Goal: Task Accomplishment & Management: Complete application form

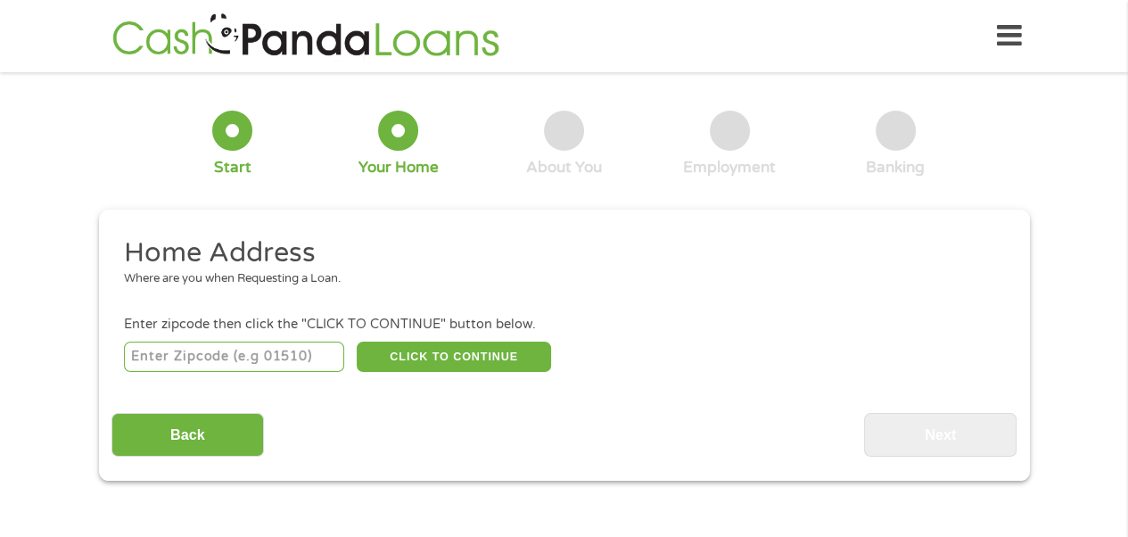
click at [232, 357] on input "number" at bounding box center [234, 356] width 220 height 30
type input "89032"
click at [418, 358] on button "CLICK TO CONTINUE" at bounding box center [454, 356] width 194 height 30
type input "89032"
type input "[GEOGRAPHIC_DATA]"
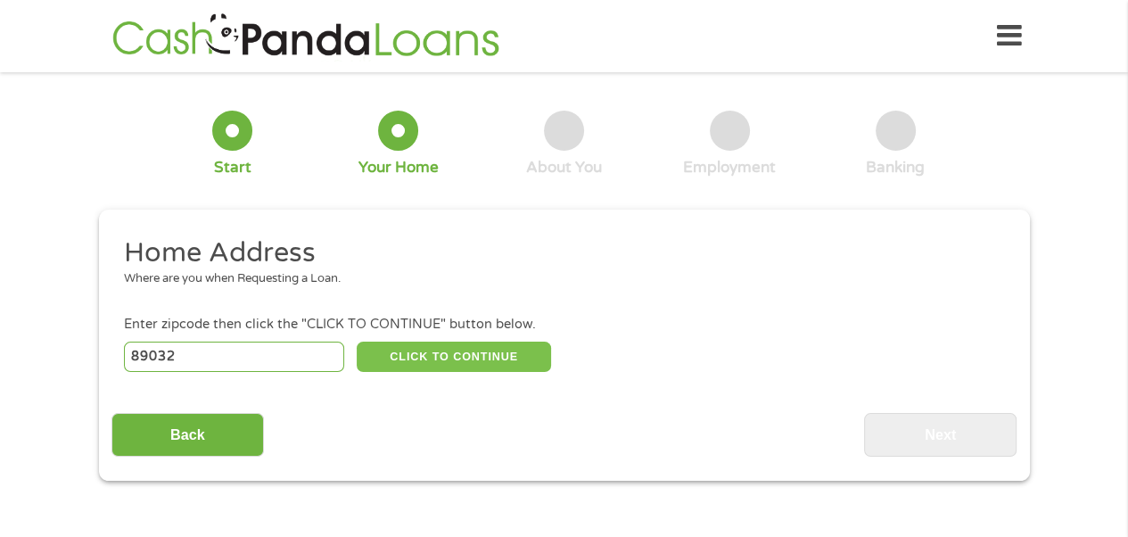
select select "[US_STATE]"
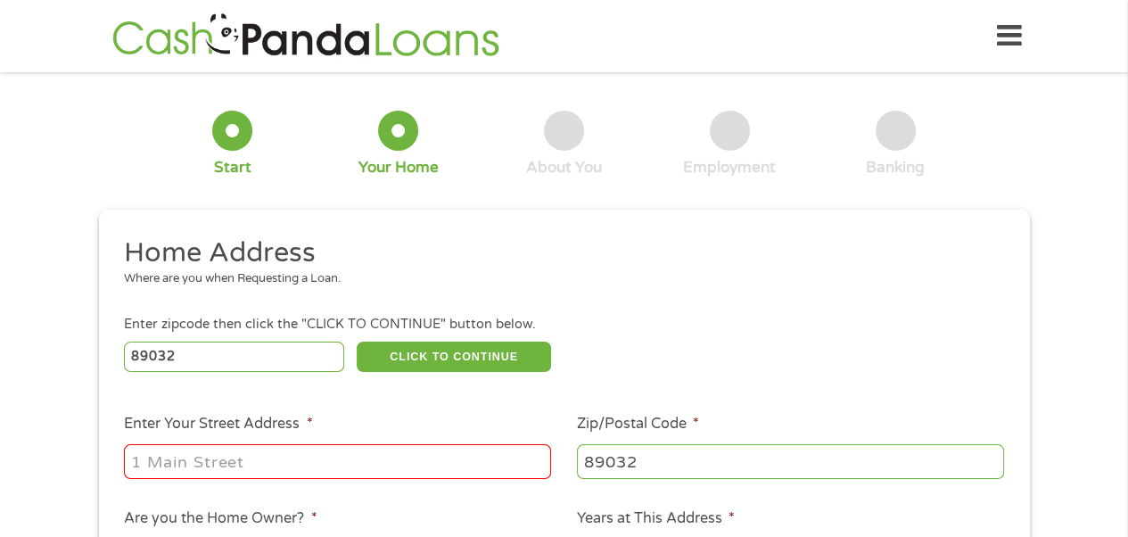
click at [311, 466] on input "Enter Your Street Address *" at bounding box center [337, 461] width 427 height 34
type input "[STREET_ADDRESS]"
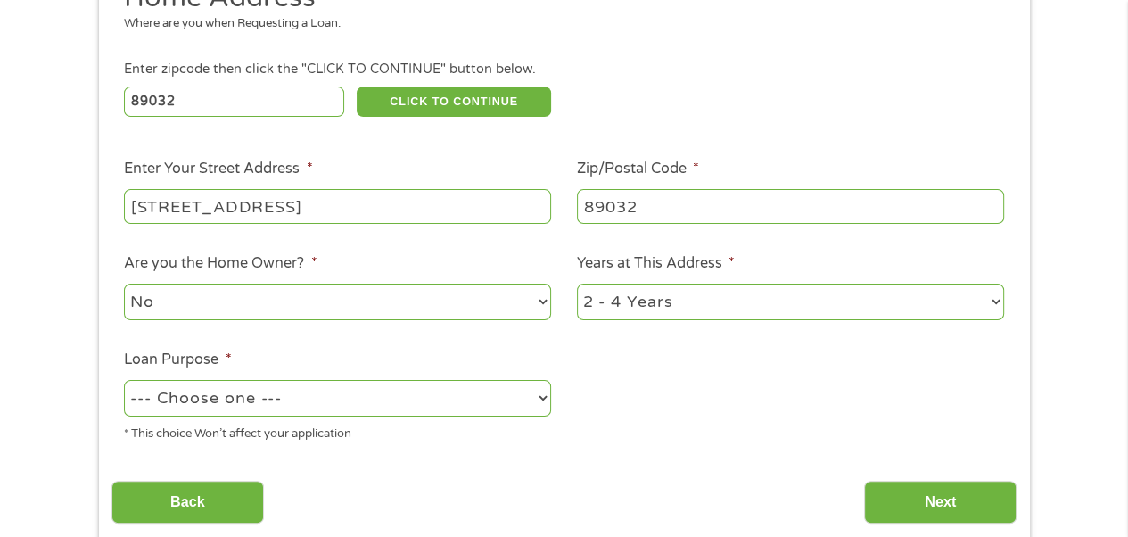
scroll to position [267, 0]
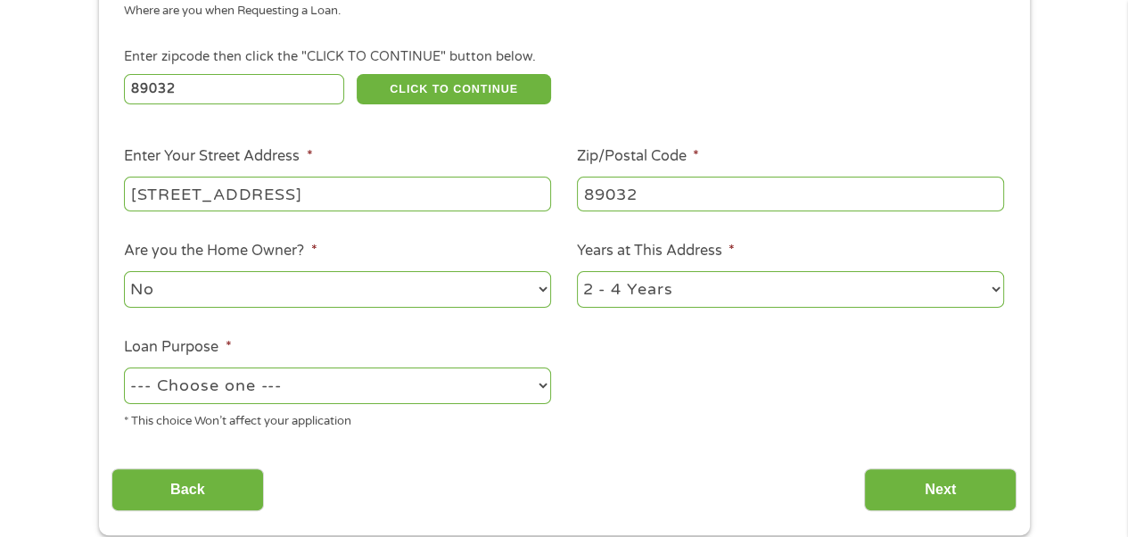
click at [726, 296] on select "1 Year or less 1 - 2 Years 2 - 4 Years Over 4 Years" at bounding box center [790, 289] width 427 height 37
select select "60months"
click at [577, 273] on select "1 Year or less 1 - 2 Years 2 - 4 Years Over 4 Years" at bounding box center [790, 289] width 427 height 37
click at [407, 393] on select "--- Choose one --- Pay Bills Debt Consolidation Home Improvement Major Purchase…" at bounding box center [337, 385] width 427 height 37
select select "paybills"
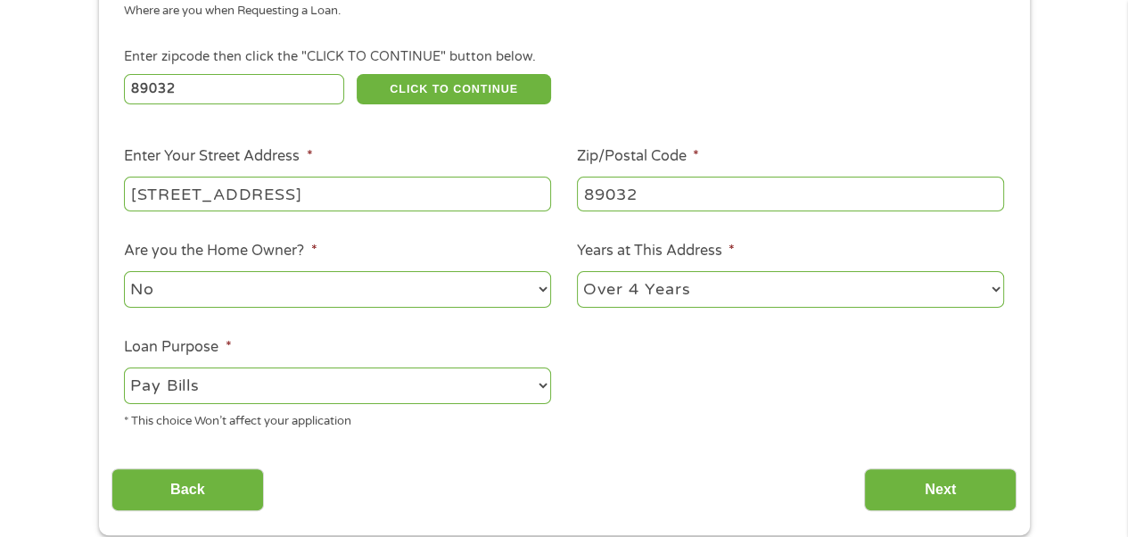
click at [124, 369] on select "--- Choose one --- Pay Bills Debt Consolidation Home Improvement Major Purchase…" at bounding box center [337, 385] width 427 height 37
click at [937, 481] on input "Next" at bounding box center [940, 490] width 152 height 44
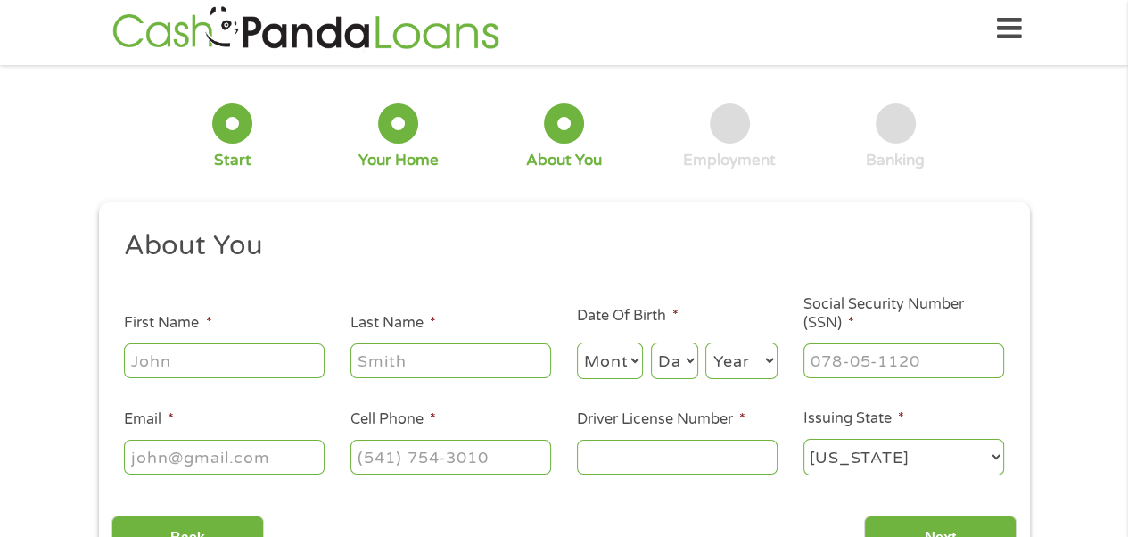
scroll to position [0, 0]
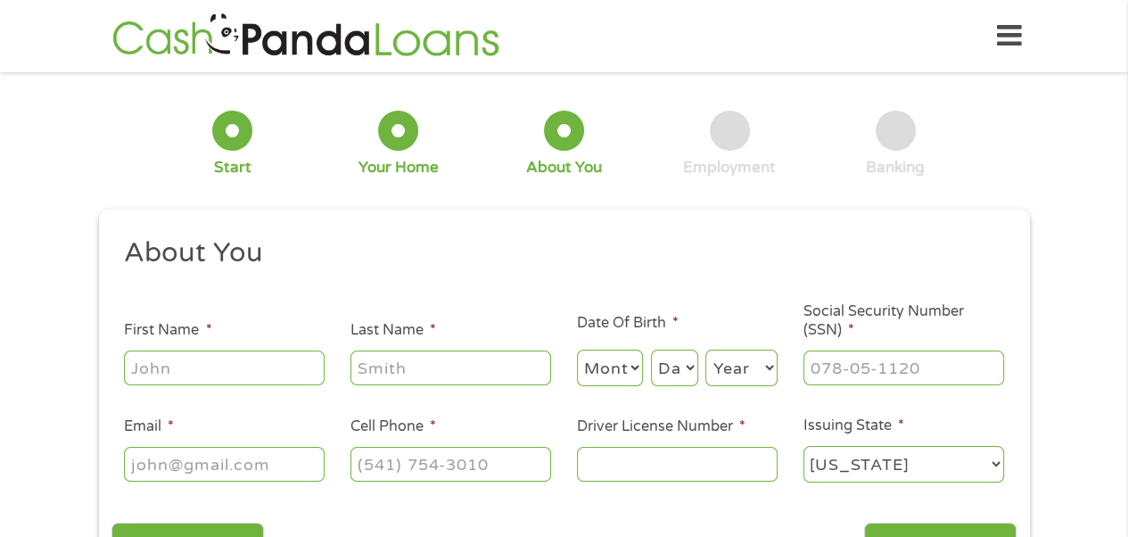
click at [216, 363] on input "First Name *" at bounding box center [224, 367] width 201 height 34
type input "[PERSON_NAME]"
type input "[EMAIL_ADDRESS][DOMAIN_NAME]"
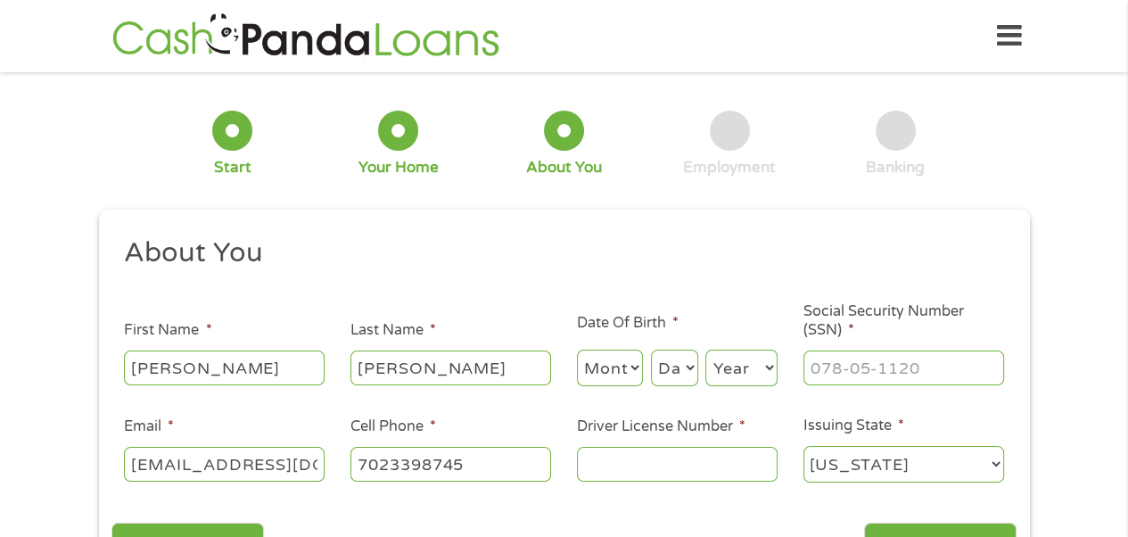
type input "[PHONE_NUMBER]"
click at [624, 365] on select "Month 1 2 3 4 5 6 7 8 9 10 11 12" at bounding box center [610, 367] width 67 height 37
select select "3"
click at [577, 350] on select "Month 1 2 3 4 5 6 7 8 9 10 11 12" at bounding box center [610, 367] width 67 height 37
click at [676, 365] on select "Day 1 2 3 4 5 6 7 8 9 10 11 12 13 14 15 16 17 18 19 20 21 22 23 24 25 26 27 28 …" at bounding box center [674, 367] width 47 height 37
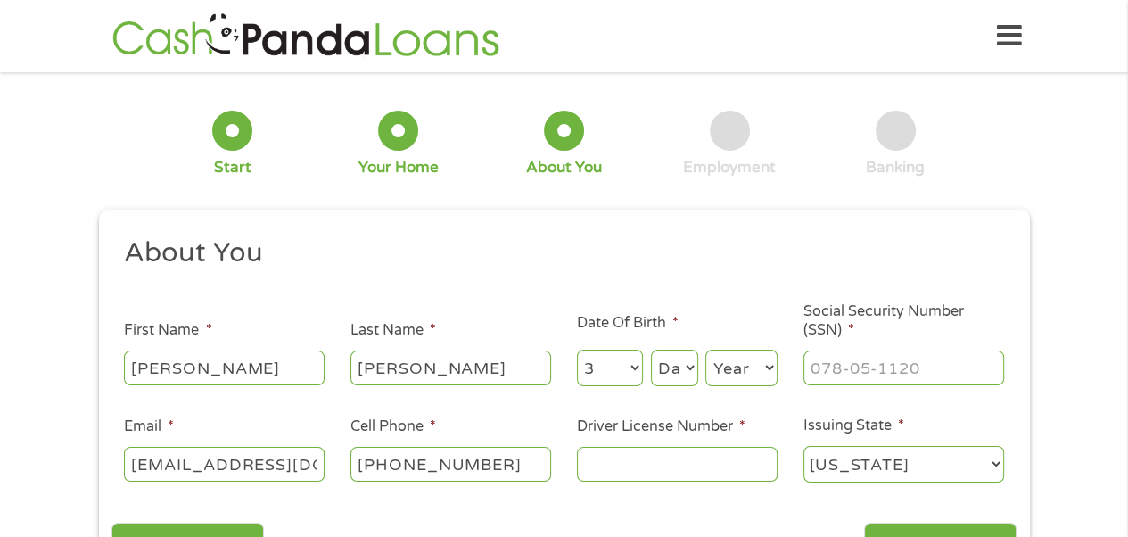
select select "9"
click at [651, 350] on select "Day 1 2 3 4 5 6 7 8 9 10 11 12 13 14 15 16 17 18 19 20 21 22 23 24 25 26 27 28 …" at bounding box center [674, 367] width 47 height 37
click at [752, 382] on select "Year [DATE] 2006 2005 2004 2003 2002 2001 2000 1999 1998 1997 1996 1995 1994 19…" at bounding box center [741, 367] width 72 height 37
select select "1966"
click at [705, 350] on select "Year [DATE] 2006 2005 2004 2003 2002 2001 2000 1999 1998 1997 1996 1995 1994 19…" at bounding box center [741, 367] width 72 height 37
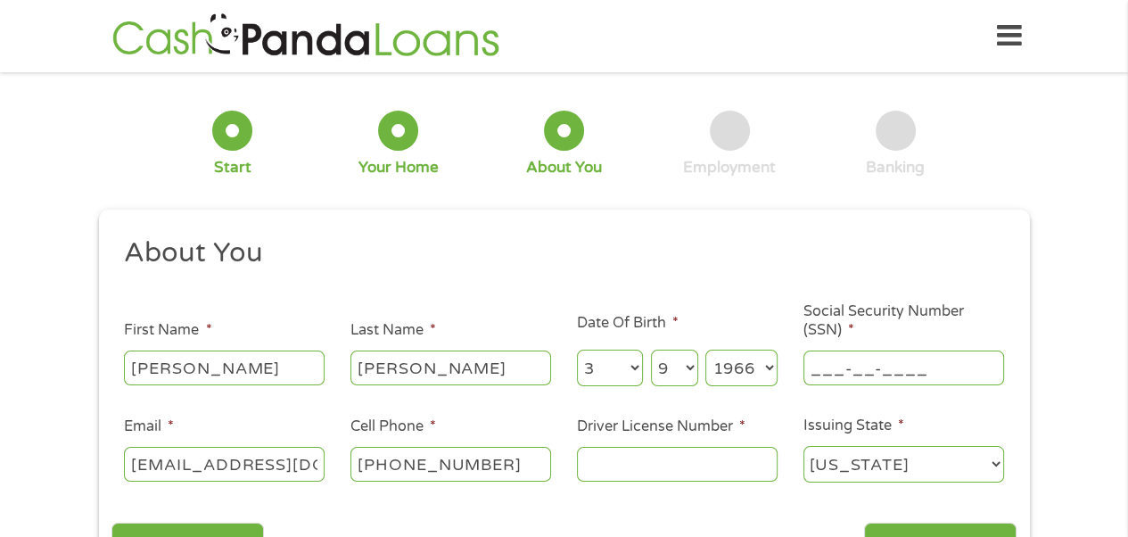
click at [845, 368] on input "___-__-____" at bounding box center [903, 367] width 201 height 34
type input "565-55-3148"
click at [598, 461] on input "Driver License Number *" at bounding box center [677, 464] width 201 height 34
type input "0"
click at [599, 462] on input "Driver License Number *" at bounding box center [677, 464] width 201 height 34
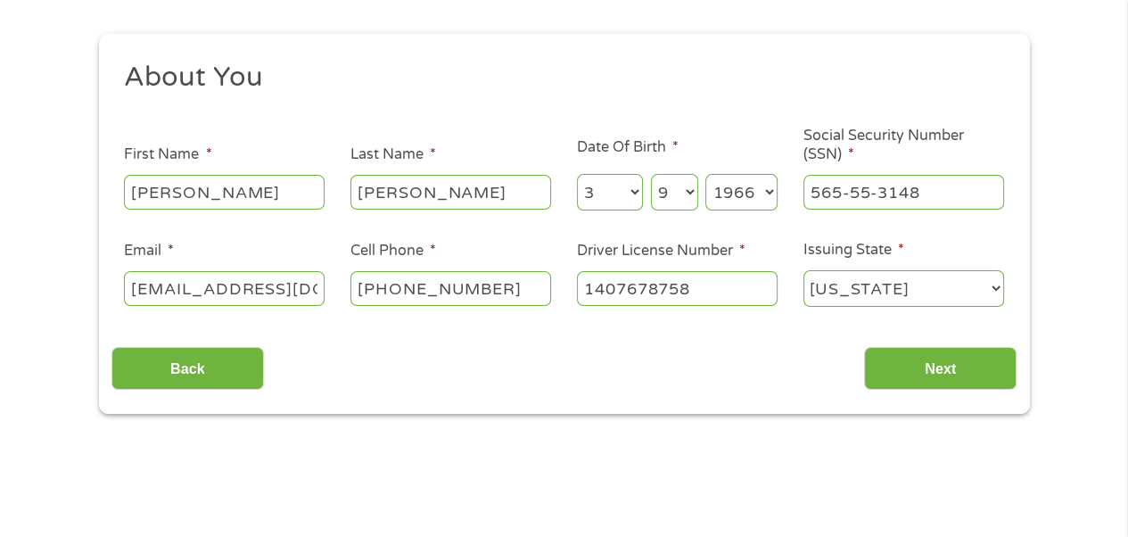
scroll to position [178, 0]
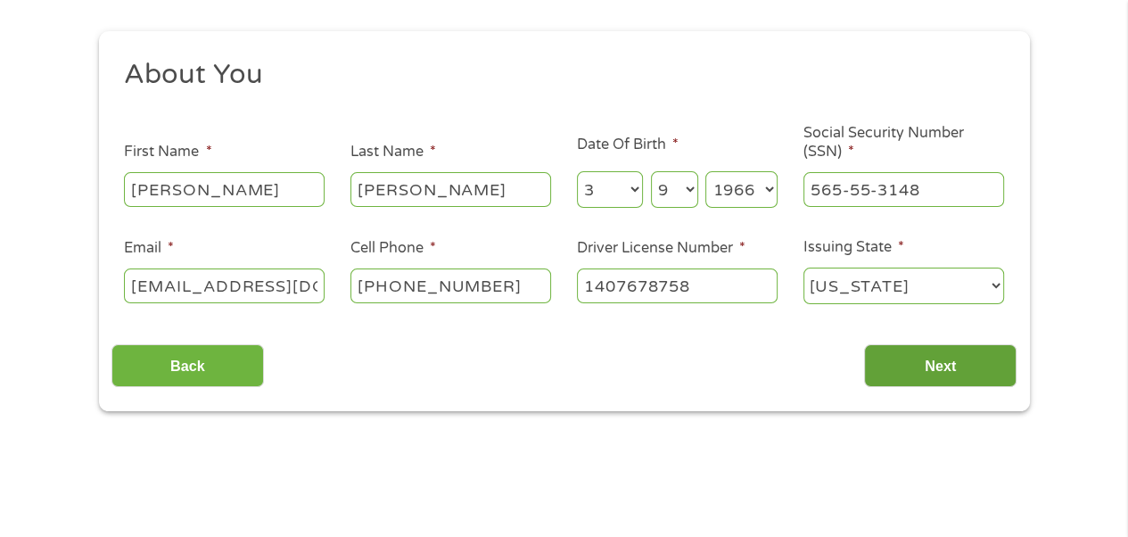
type input "1407678758"
click at [929, 375] on input "Next" at bounding box center [940, 366] width 152 height 44
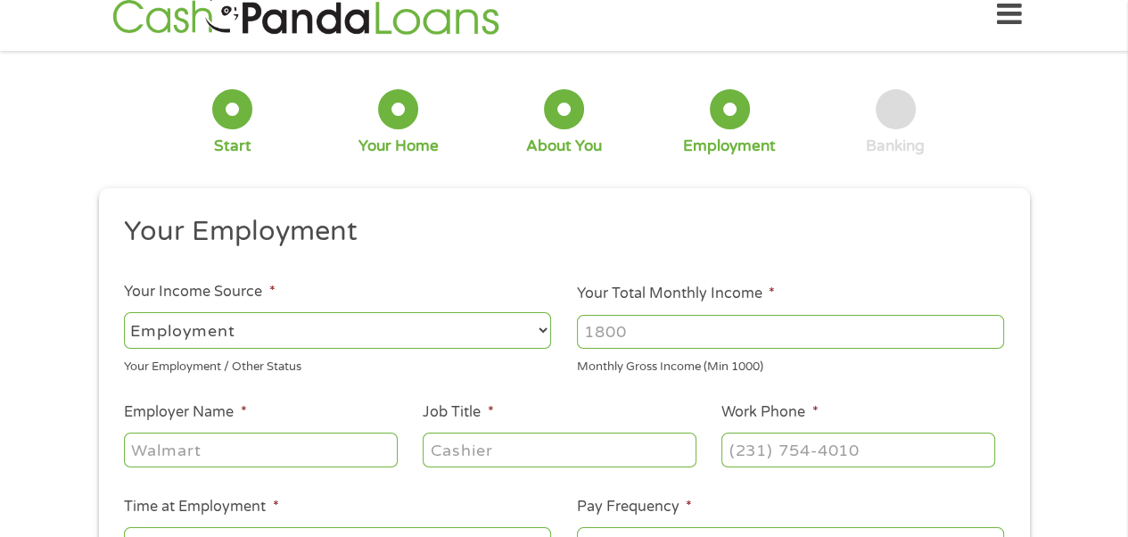
scroll to position [0, 0]
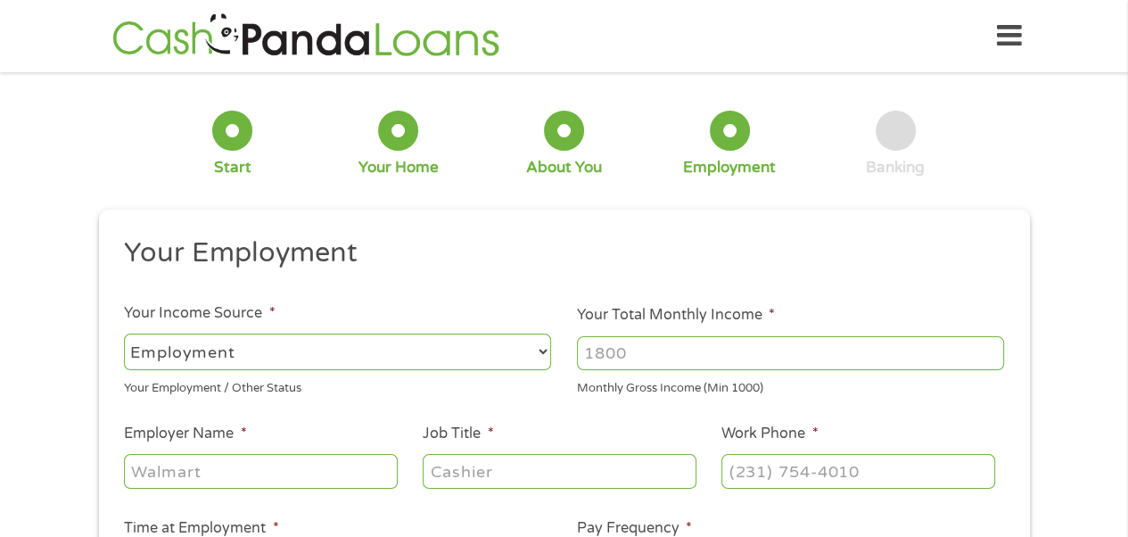
click at [660, 345] on input "Your Total Monthly Income *" at bounding box center [790, 353] width 427 height 34
type input "4000"
click at [330, 472] on input "Employer Name *" at bounding box center [260, 471] width 273 height 34
type input "TERRRIBLES [PERSON_NAME]"
click at [463, 465] on input "Job Title *" at bounding box center [559, 471] width 273 height 34
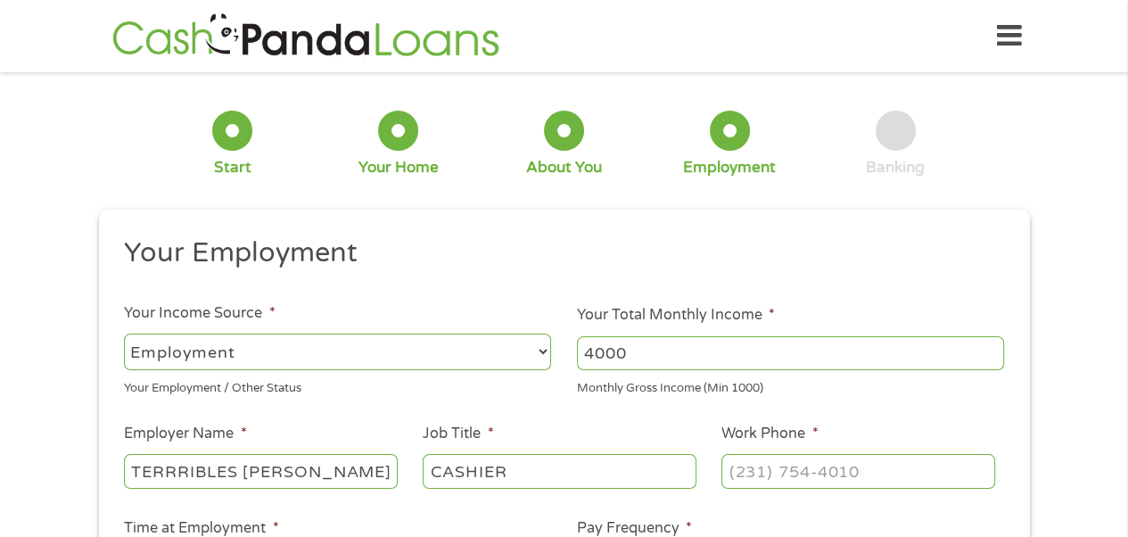
type input "CASHIER"
click at [834, 466] on input "(___) ___-____" at bounding box center [857, 471] width 273 height 34
type input "[PHONE_NUMBER]"
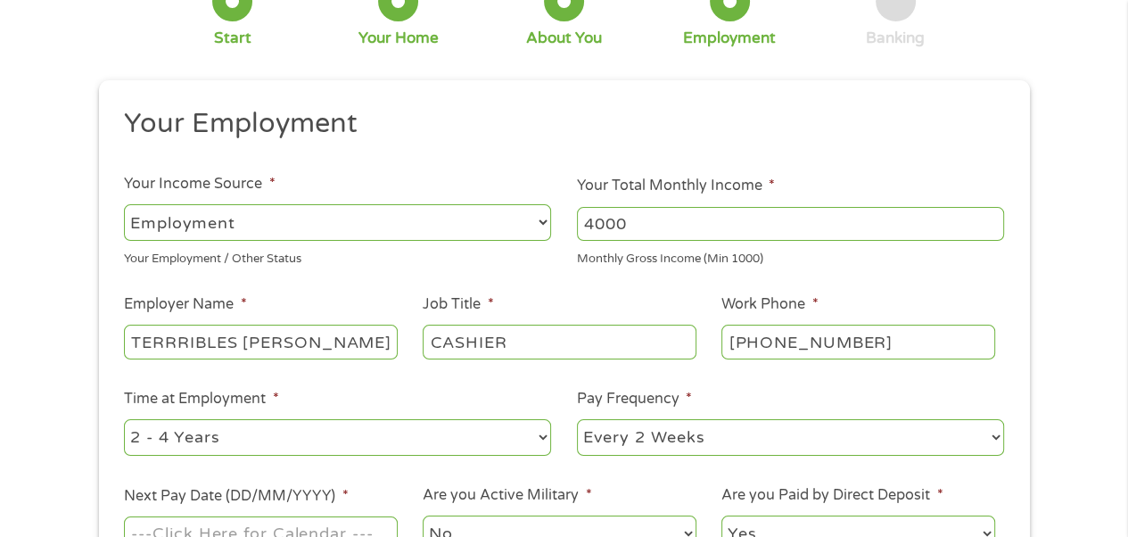
scroll to position [178, 0]
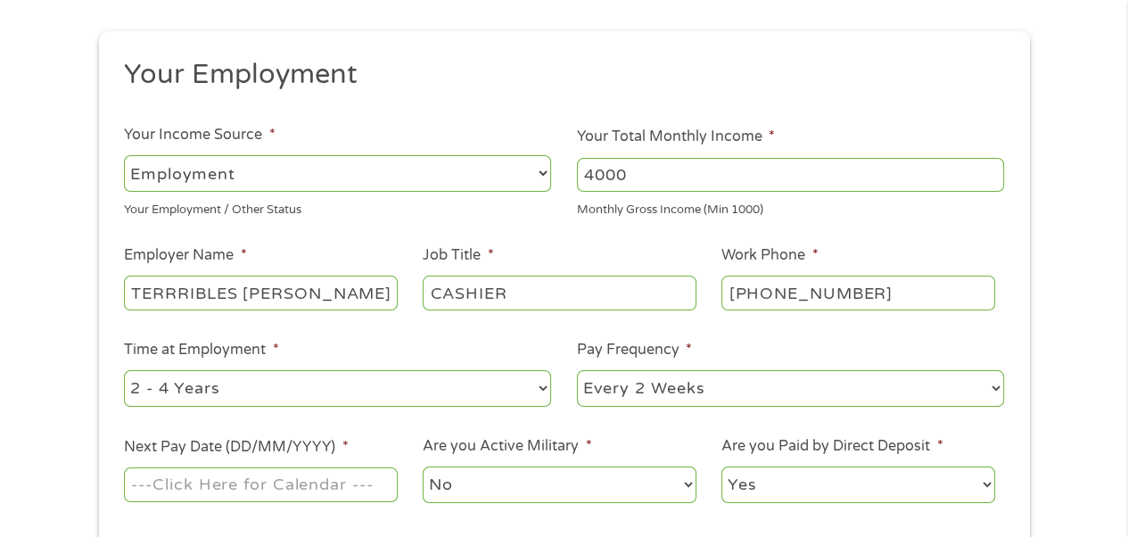
click at [478, 388] on select "--- Choose one --- 1 Year or less 1 - 2 Years 2 - 4 Years Over 4 Years" at bounding box center [337, 388] width 427 height 37
select select "12months"
click at [124, 371] on select "--- Choose one --- 1 Year or less 1 - 2 Years 2 - 4 Years Over 4 Years" at bounding box center [337, 388] width 427 height 37
click at [251, 477] on input "Next Pay Date (DD/MM/YYYY) *" at bounding box center [260, 484] width 273 height 34
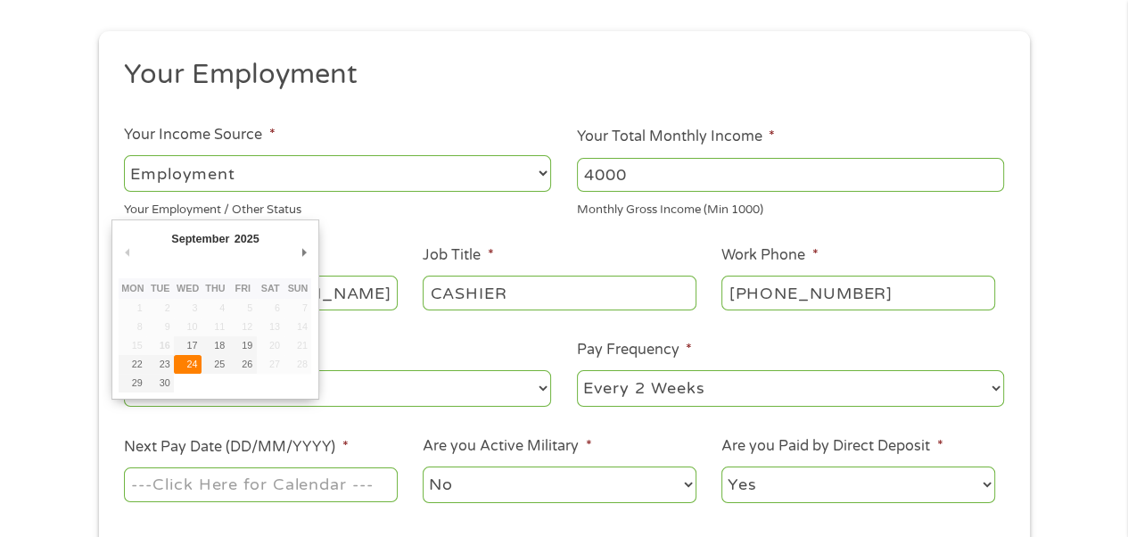
type input "[DATE]"
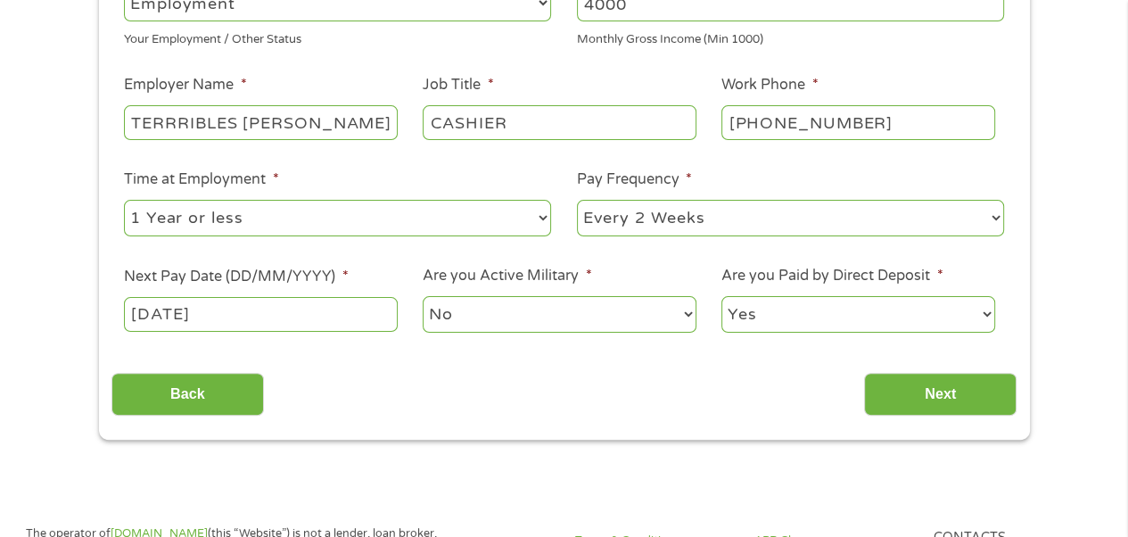
scroll to position [357, 0]
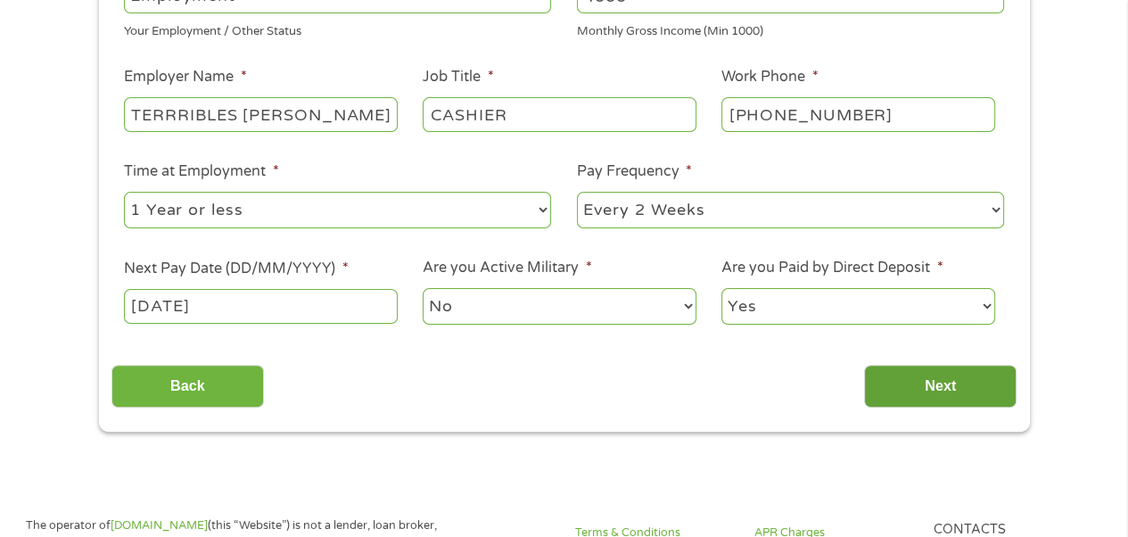
click at [960, 395] on input "Next" at bounding box center [940, 387] width 152 height 44
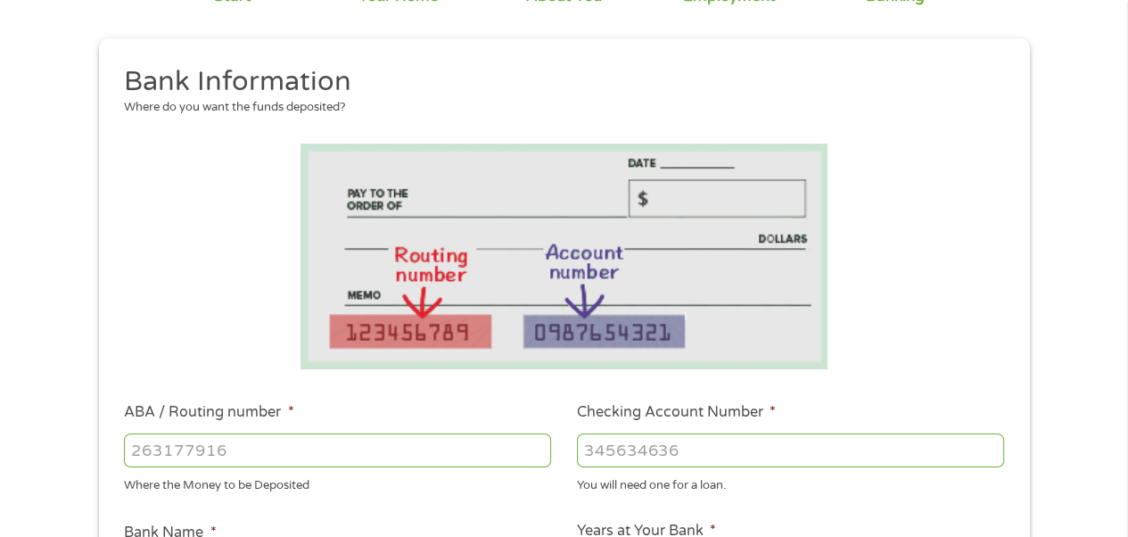
scroll to position [178, 0]
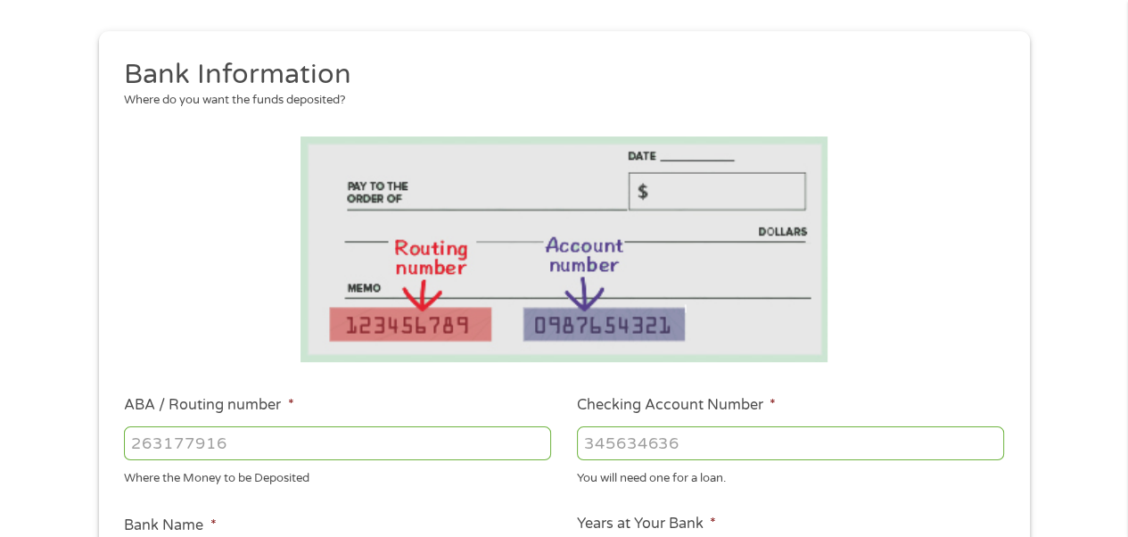
click at [380, 440] on input "ABA / Routing number *" at bounding box center [337, 443] width 427 height 34
type input "321270742"
type input "[PERSON_NAME] FARGO BANK NA [US_STATE]"
type input "321270742"
click at [624, 453] on input "Checking Account Number *" at bounding box center [790, 443] width 427 height 34
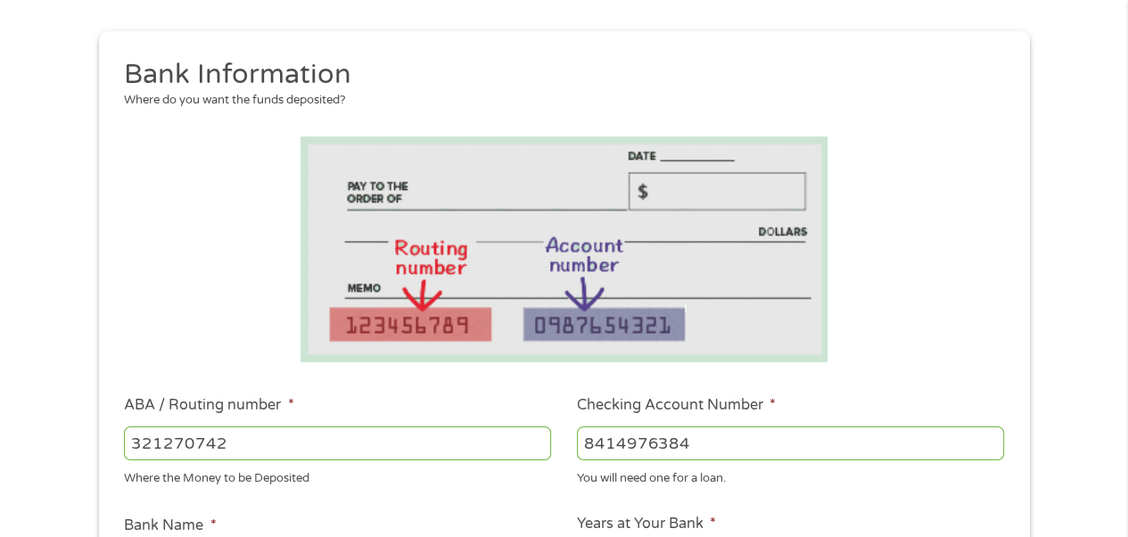
scroll to position [446, 0]
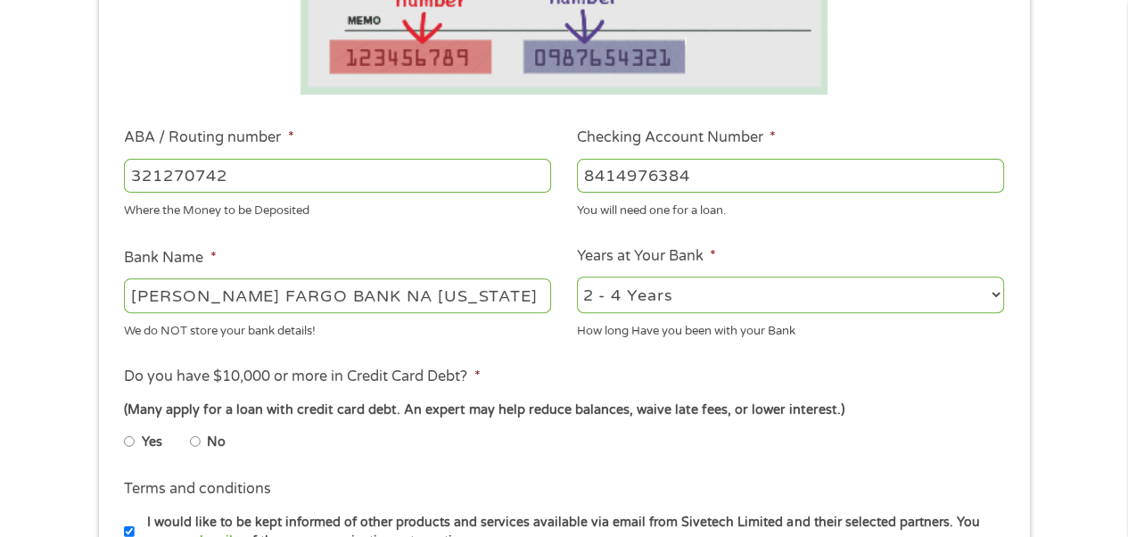
type input "8414976384"
click at [749, 299] on select "2 - 4 Years 6 - 12 Months 1 - 2 Years Over 4 Years" at bounding box center [790, 294] width 427 height 37
select select "60months"
click at [577, 277] on select "2 - 4 Years 6 - 12 Months 1 - 2 Years Over 4 Years" at bounding box center [790, 294] width 427 height 37
click at [196, 445] on input "No" at bounding box center [195, 441] width 11 height 29
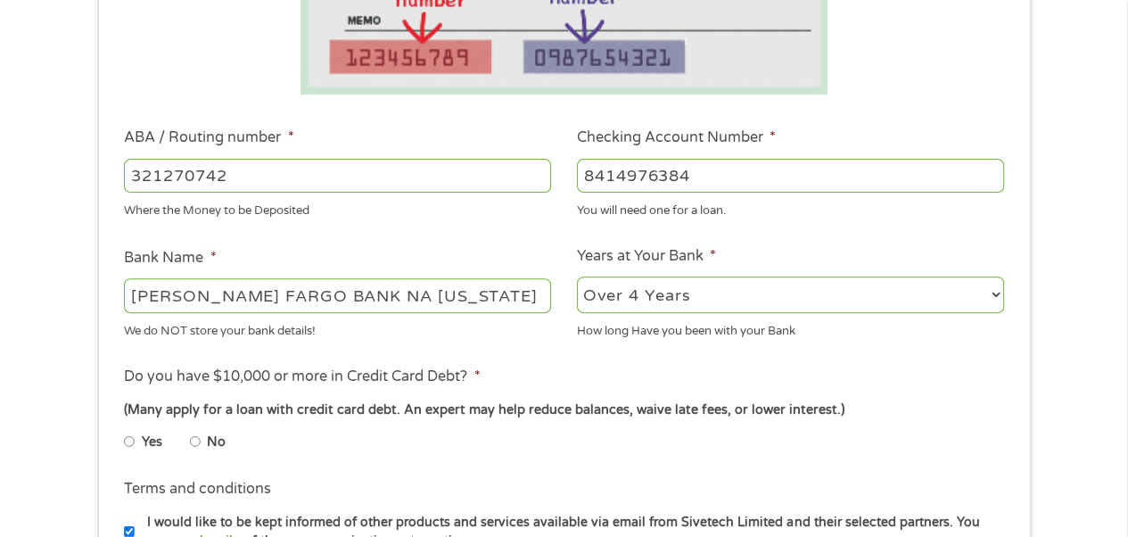
radio input "true"
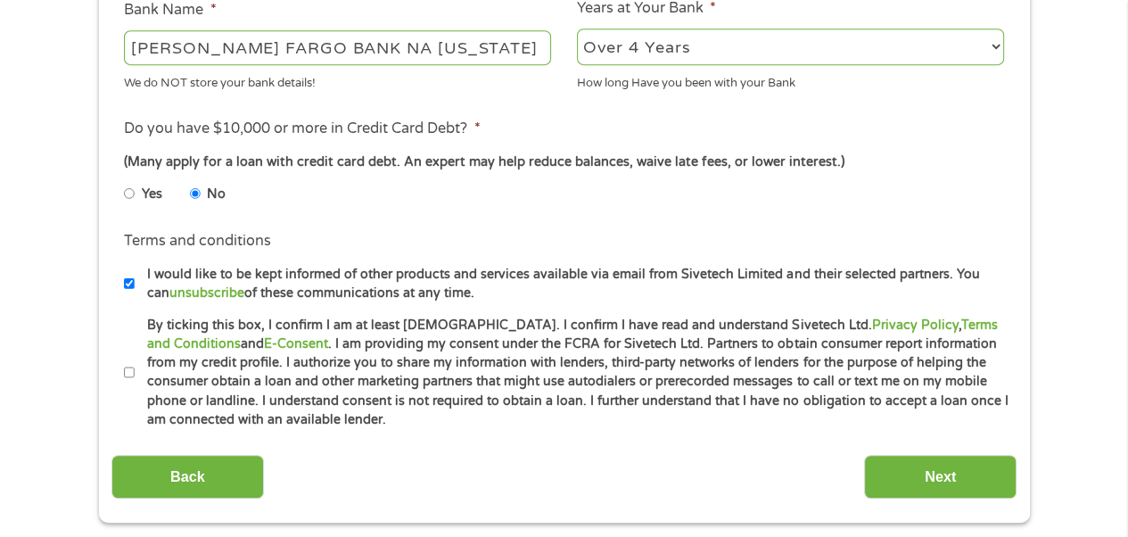
scroll to position [802, 0]
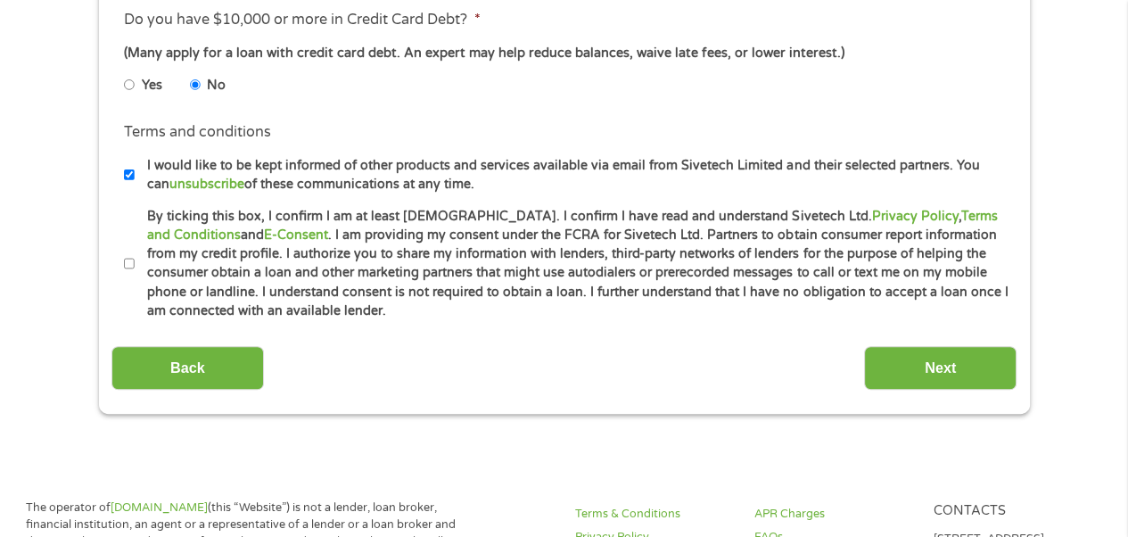
click at [122, 265] on li "Terms and conditions * By ticking this box, I confirm I am at least [DEMOGRAPHI…" at bounding box center [563, 264] width 905 height 114
click at [135, 259] on label "By ticking this box, I confirm I am at least [DEMOGRAPHIC_DATA]. I confirm I ha…" at bounding box center [572, 264] width 875 height 114
click at [134, 259] on input "By ticking this box, I confirm I am at least [DEMOGRAPHIC_DATA]. I confirm I ha…" at bounding box center [129, 264] width 11 height 29
checkbox input "true"
click at [1000, 368] on input "Next" at bounding box center [940, 368] width 152 height 44
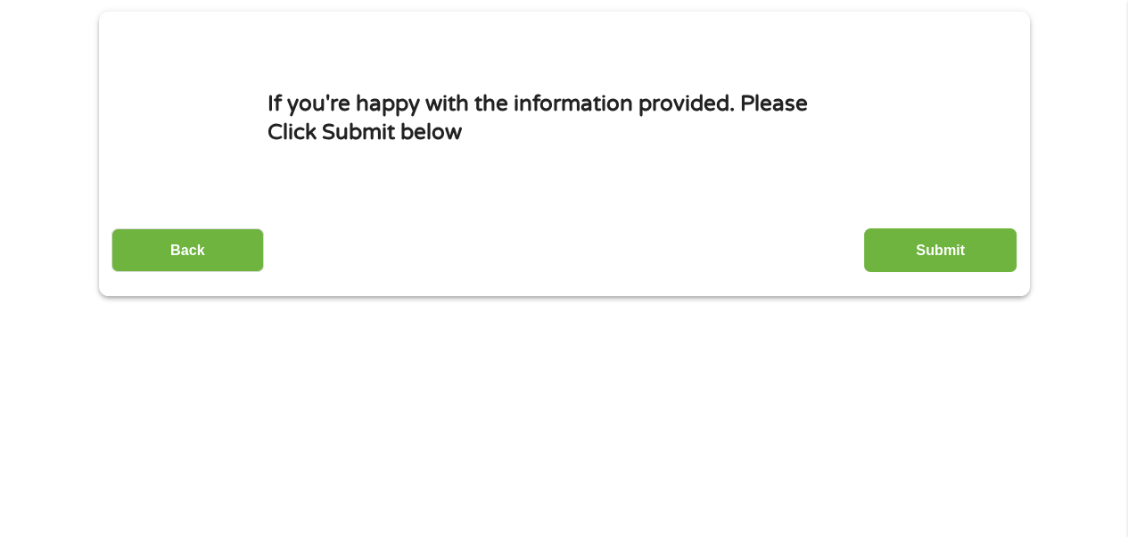
scroll to position [0, 0]
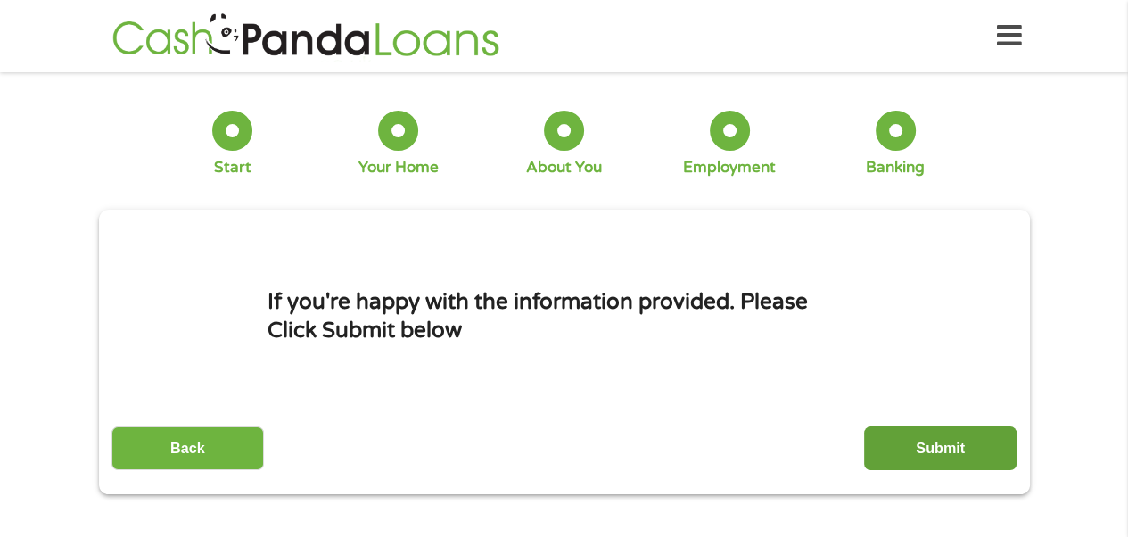
click at [955, 447] on input "Submit" at bounding box center [940, 448] width 152 height 44
